Goal: Find specific page/section: Find specific page/section

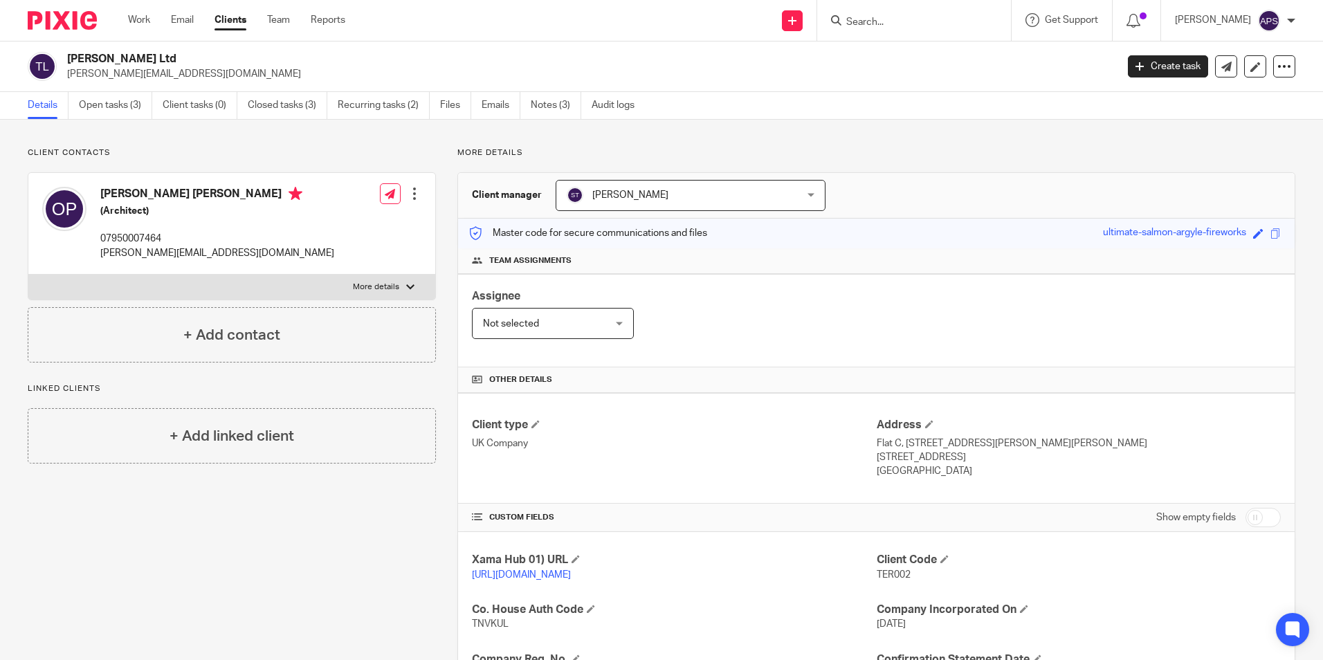
click at [582, 60] on h2 "[PERSON_NAME] Ltd" at bounding box center [483, 59] width 832 height 15
click at [845, 17] on input "Search" at bounding box center [907, 23] width 125 height 12
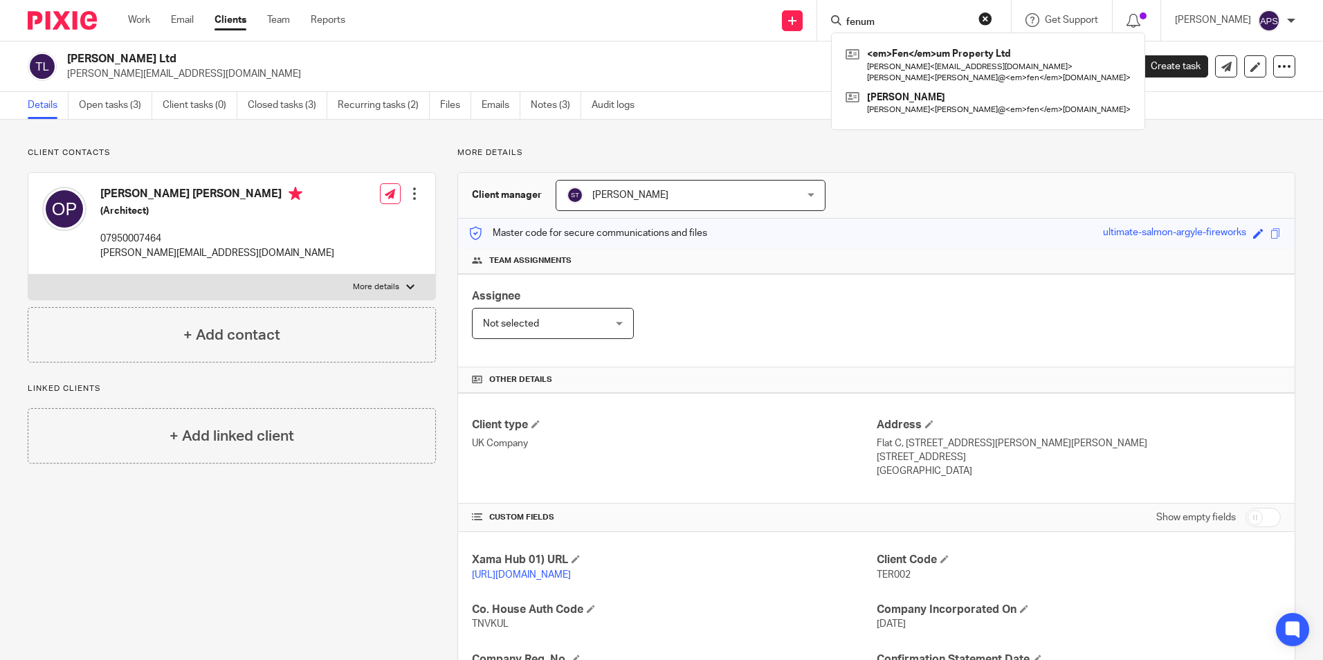
type input "fenum"
click button "submit" at bounding box center [0, 0] width 0 height 0
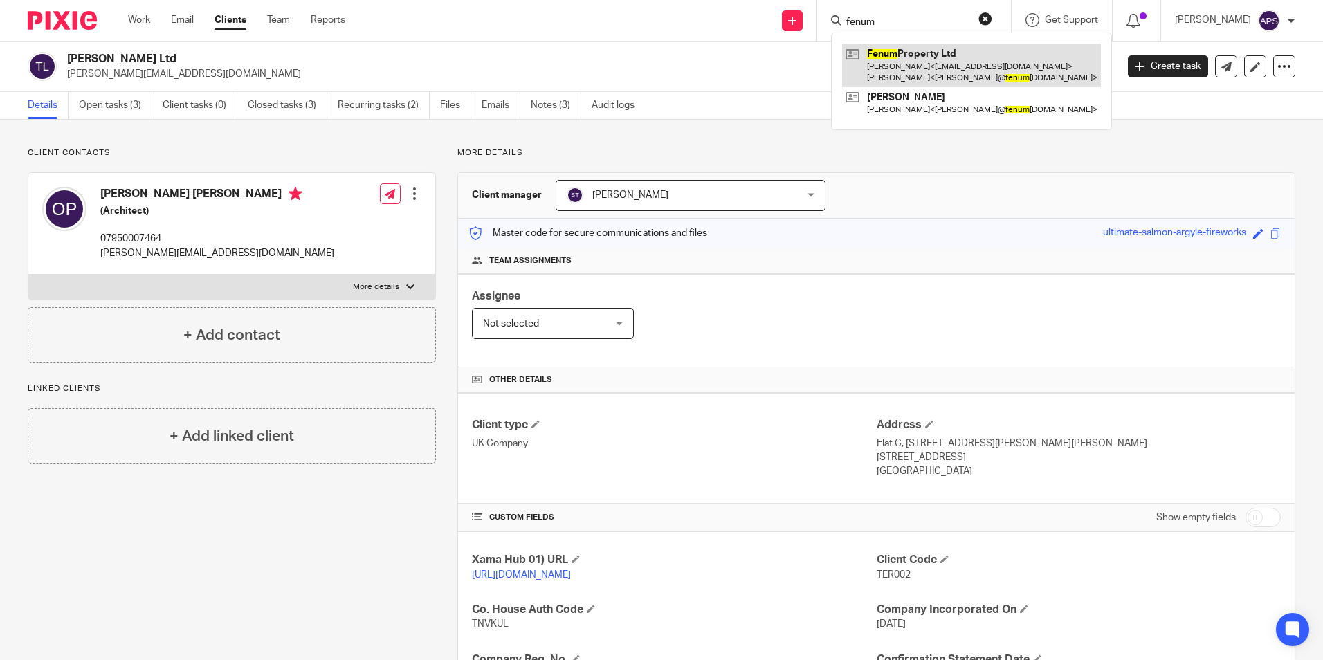
click at [853, 55] on link at bounding box center [971, 65] width 259 height 43
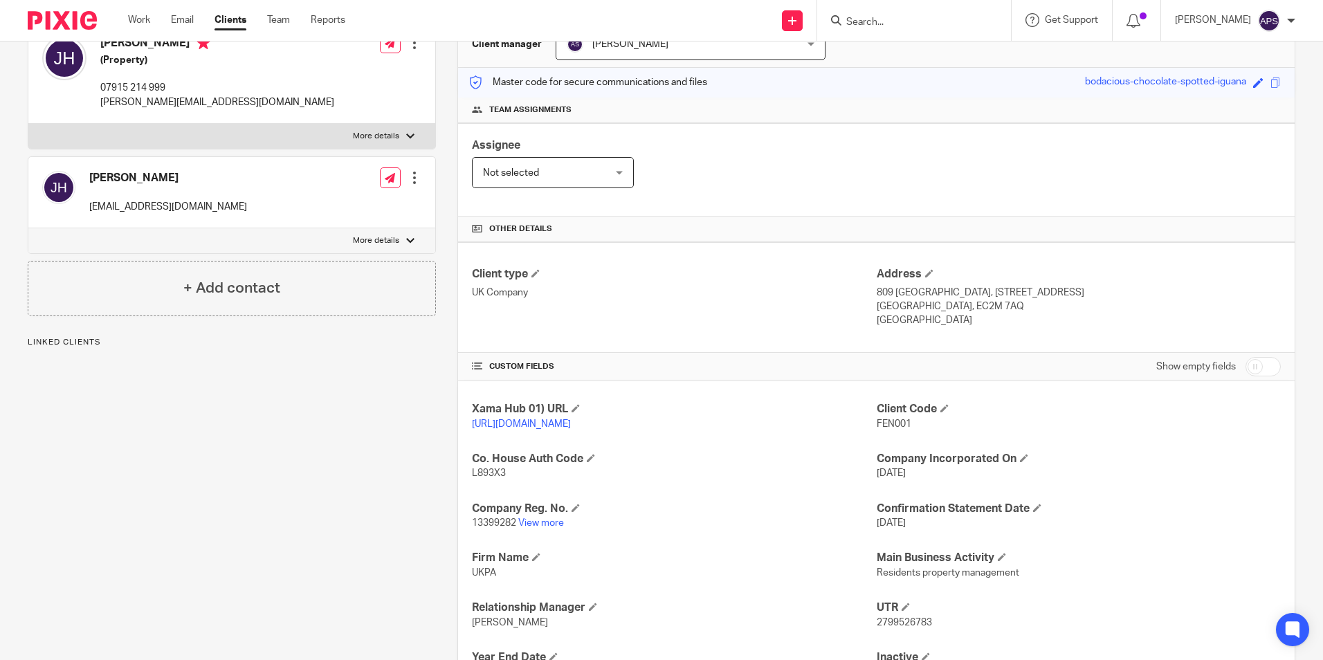
scroll to position [283, 0]
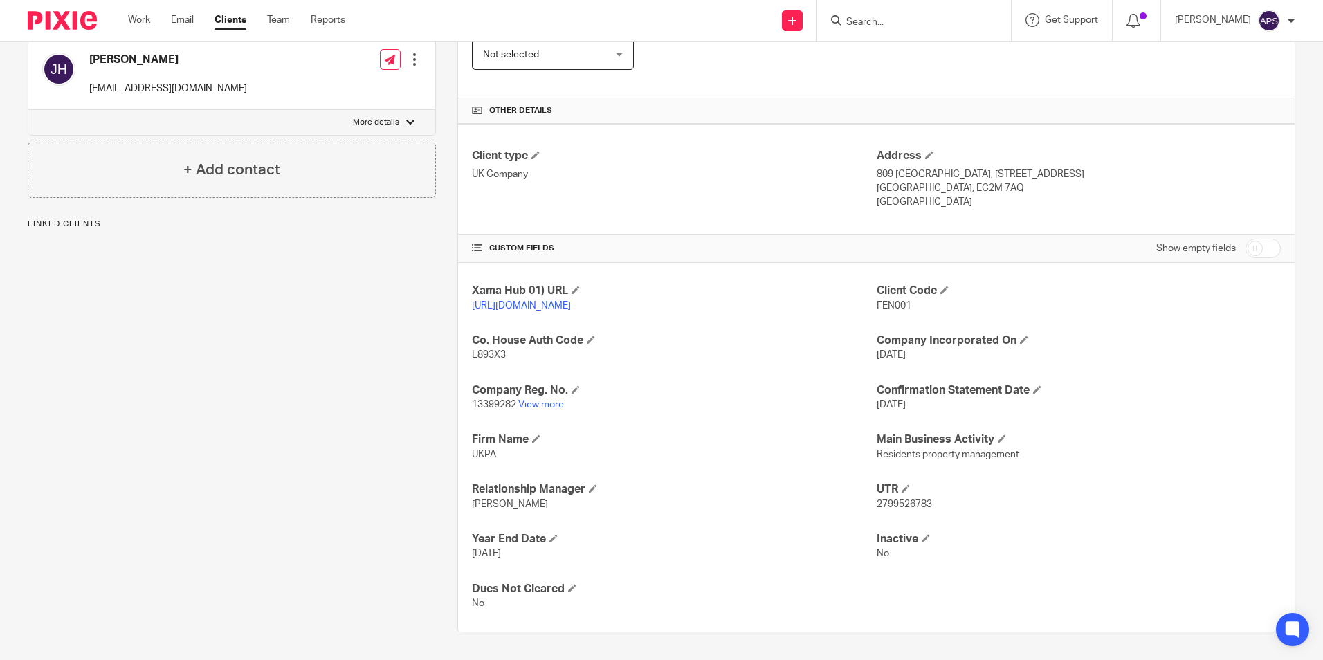
click at [877, 504] on span "2799526783" at bounding box center [904, 505] width 55 height 10
click at [894, 508] on span "2799526783" at bounding box center [904, 505] width 55 height 10
click at [1111, 565] on div "Xama Hub 01) URL https://platform.xamatech.com/portal/crm/clients/6f668e90-6bdd…" at bounding box center [876, 447] width 836 height 369
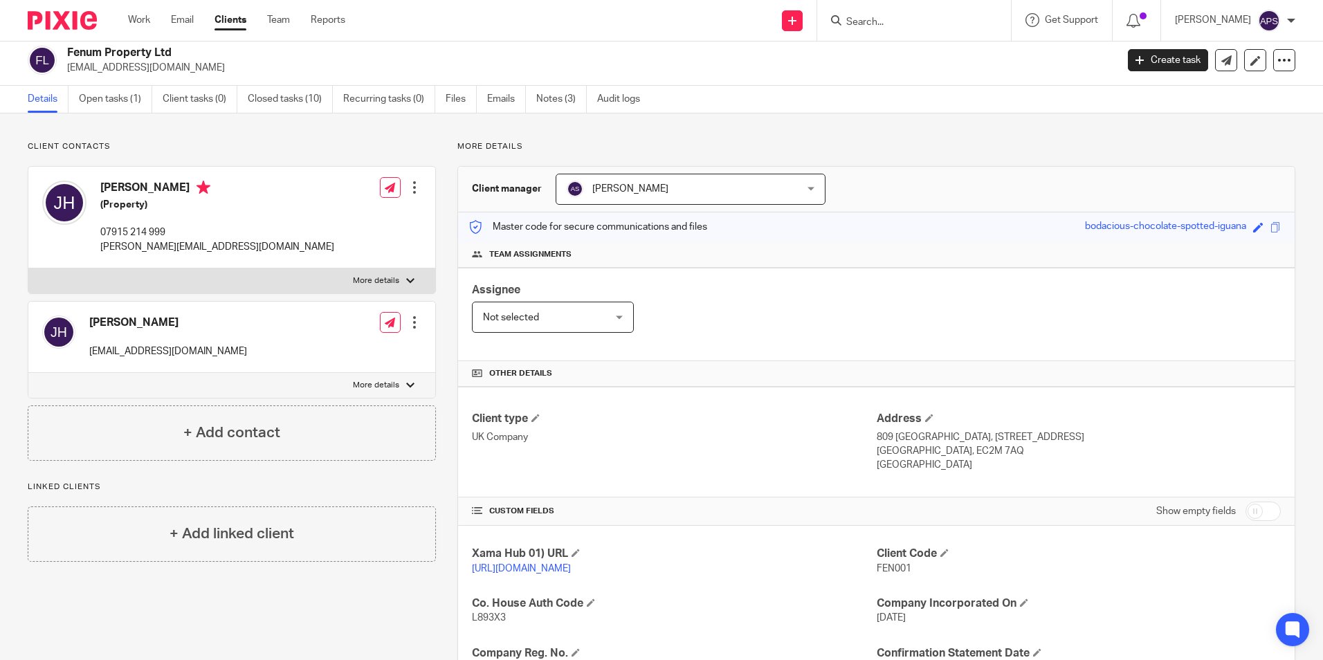
scroll to position [0, 0]
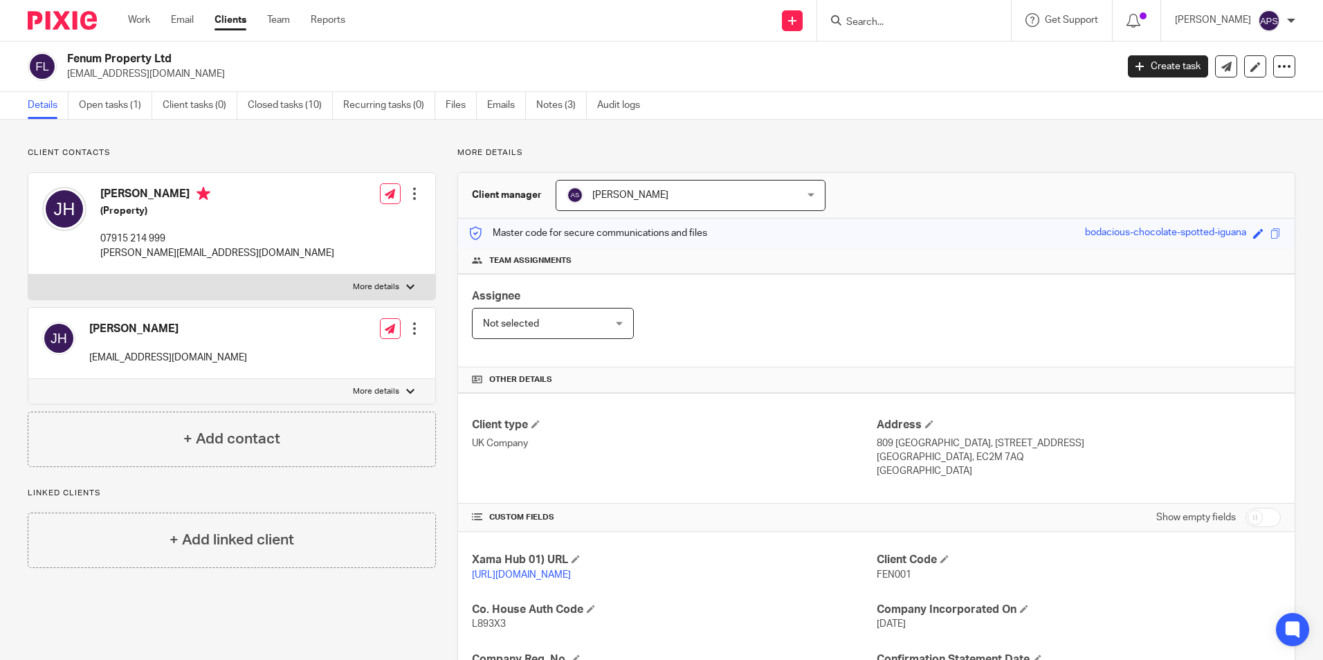
click at [910, 131] on div "Client contacts Joshua Jon Hay (Property) 07915 214 999 josh@fenumproperty.com …" at bounding box center [661, 524] width 1323 height 809
click at [884, 24] on input "Search" at bounding box center [907, 23] width 125 height 12
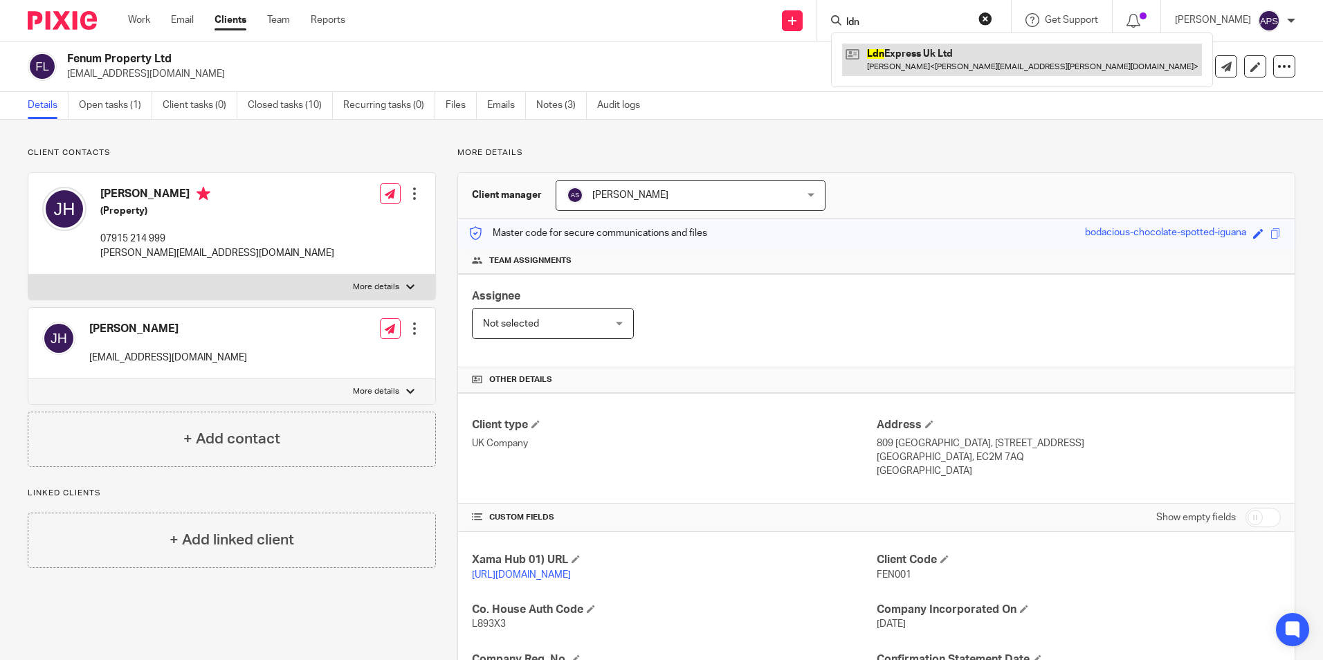
type input "ldn"
click at [890, 64] on link at bounding box center [1022, 60] width 360 height 32
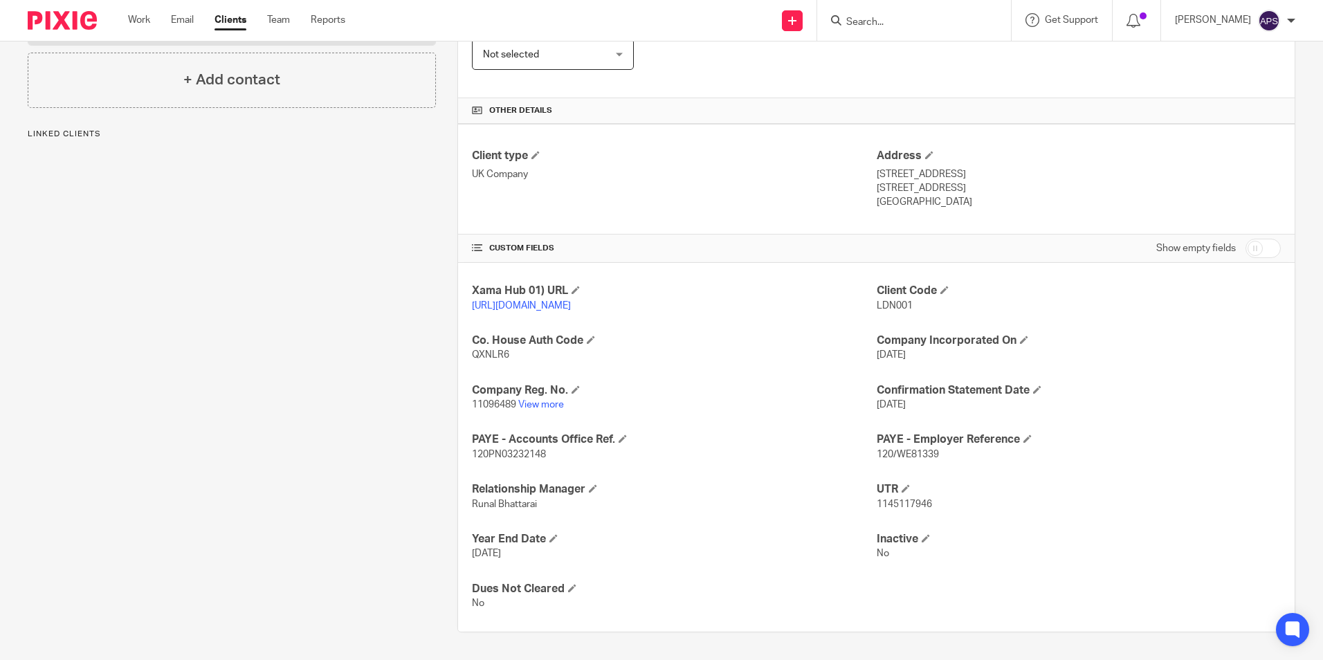
scroll to position [283, 0]
click at [248, 403] on div "Client contacts Valerio Otalora Rodelo (Company Director) +44 788 420 3081 otal…" at bounding box center [221, 255] width 430 height 754
drag, startPoint x: 875, startPoint y: 449, endPoint x: 940, endPoint y: 450, distance: 65.7
click at [940, 450] on p "120/WE81339" at bounding box center [1079, 455] width 404 height 14
drag, startPoint x: 940, startPoint y: 450, endPoint x: 1113, endPoint y: 495, distance: 178.9
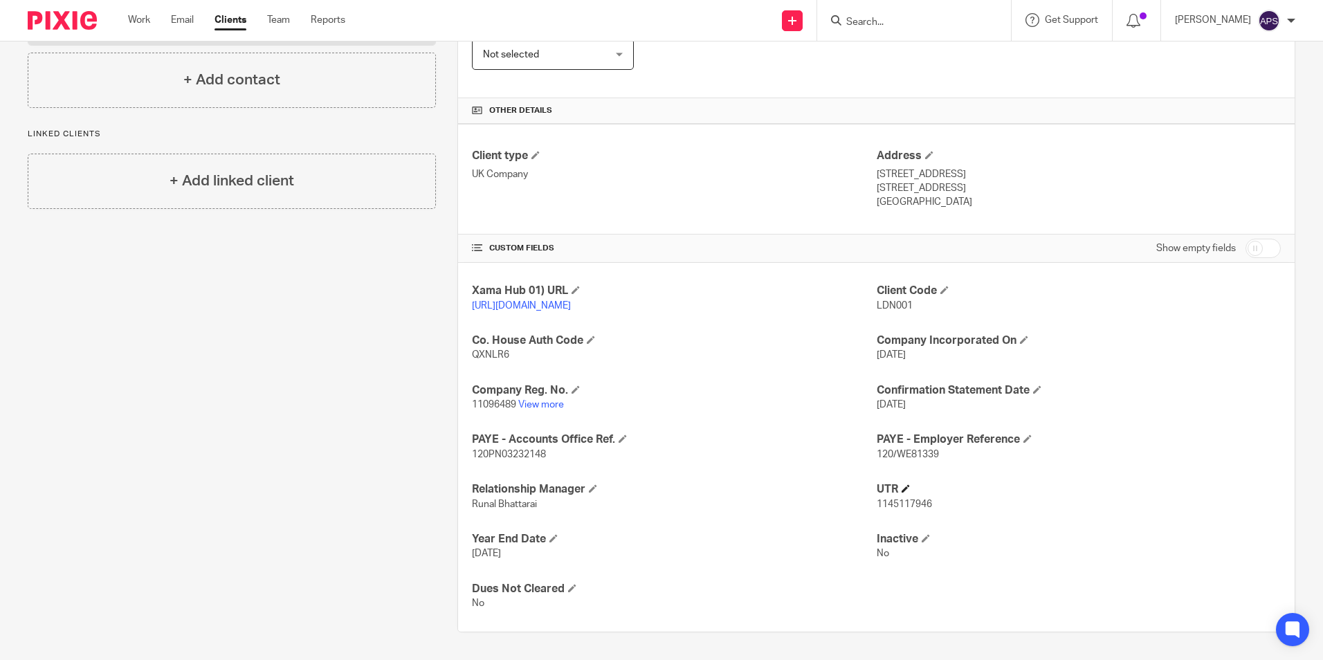
click at [1113, 495] on h4 "UTR" at bounding box center [1079, 489] width 404 height 15
click at [294, 311] on div "Client contacts Valerio Otalora Rodelo (Company Director) +44 788 420 3081 otal…" at bounding box center [221, 255] width 430 height 754
